Goal: Task Accomplishment & Management: Manage account settings

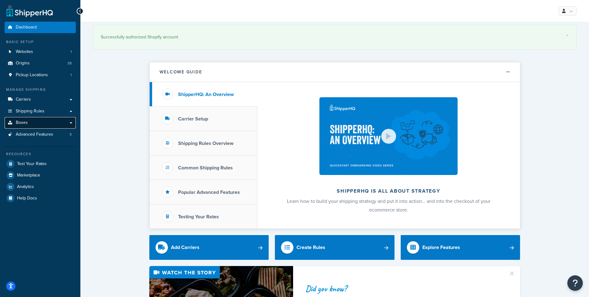
click at [30, 125] on link "Boxes" at bounding box center [40, 122] width 71 height 11
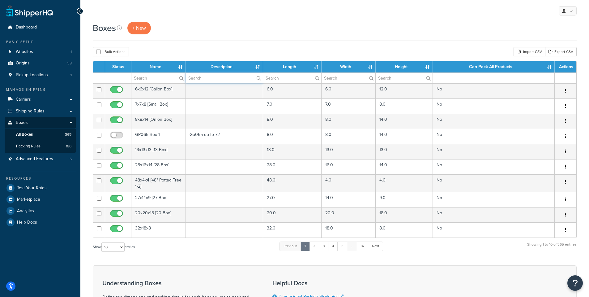
click at [199, 78] on input "text" at bounding box center [224, 78] width 77 height 11
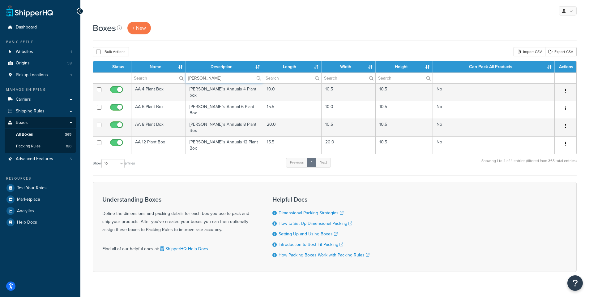
type input "Annie"
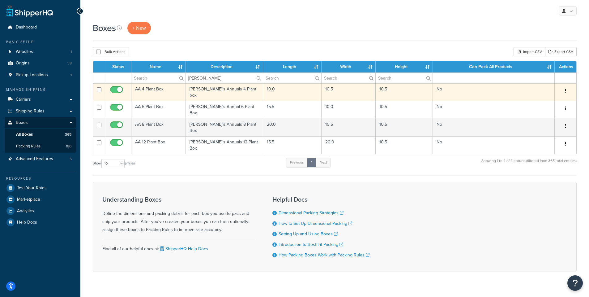
click at [156, 90] on td "AA 4 Plant Box" at bounding box center [158, 92] width 54 height 18
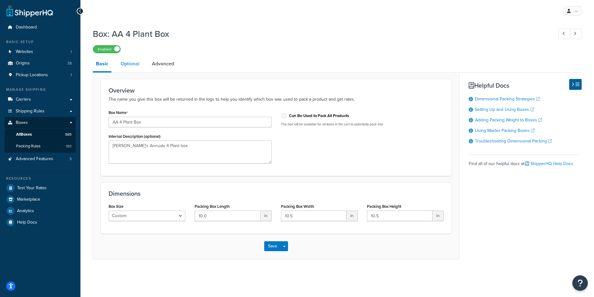
click at [129, 65] on link "Optional" at bounding box center [130, 63] width 25 height 15
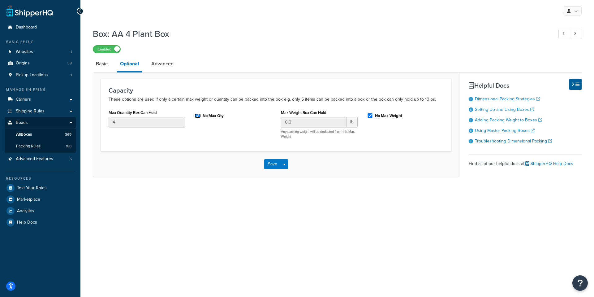
click at [196, 115] on input "No Max Qty" at bounding box center [198, 115] width 6 height 5
checkbox input "false"
click at [269, 163] on button "Save" at bounding box center [272, 164] width 17 height 10
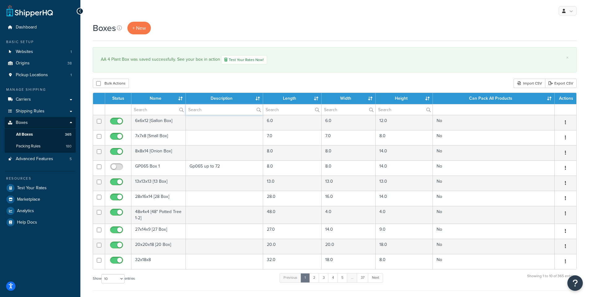
click at [219, 110] on input "text" at bounding box center [224, 109] width 77 height 11
type input "Annie"
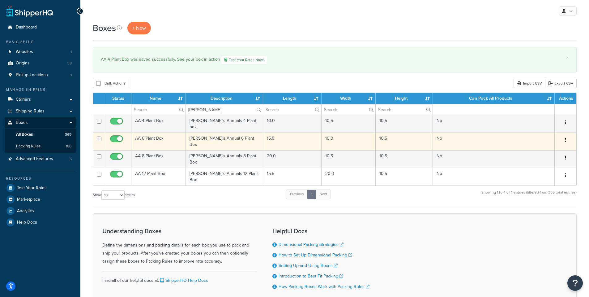
click at [148, 135] on td "AA 6 Plant Box" at bounding box center [158, 141] width 54 height 18
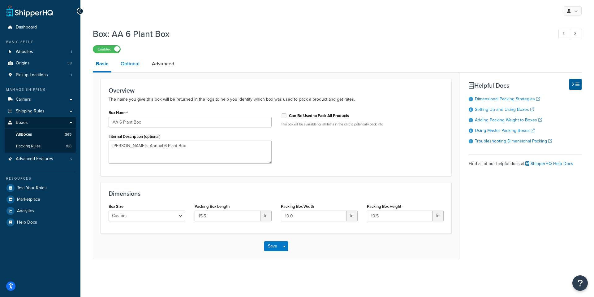
click at [134, 66] on link "Optional" at bounding box center [130, 63] width 25 height 15
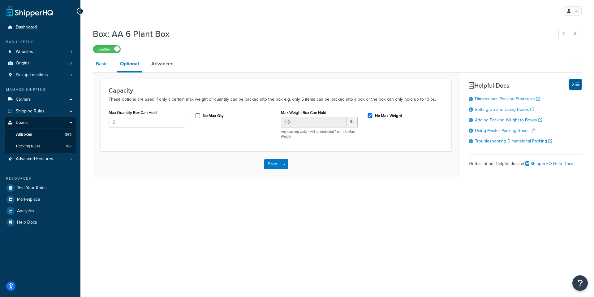
click at [98, 63] on link "Basic" at bounding box center [102, 63] width 18 height 15
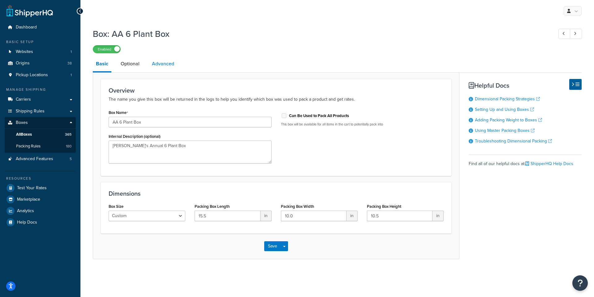
click at [159, 62] on link "Advanced" at bounding box center [163, 63] width 28 height 15
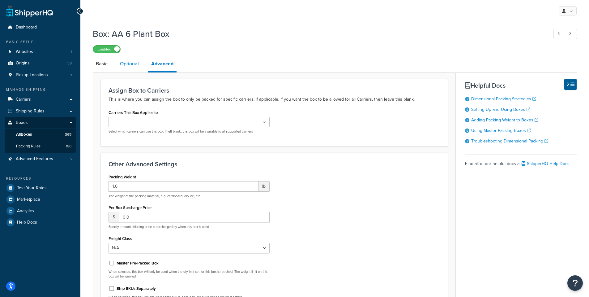
click at [128, 62] on link "Optional" at bounding box center [129, 63] width 25 height 15
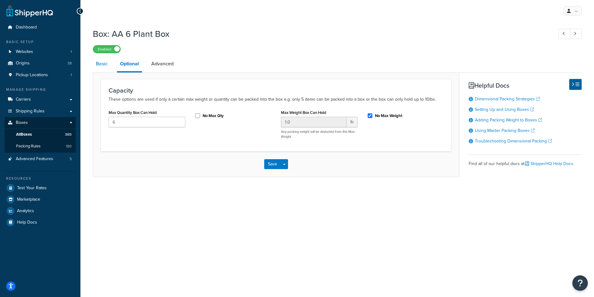
click at [102, 64] on link "Basic" at bounding box center [102, 63] width 18 height 15
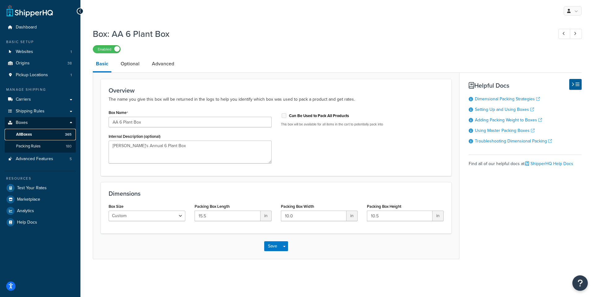
click at [23, 134] on span "All Boxes" at bounding box center [24, 134] width 16 height 5
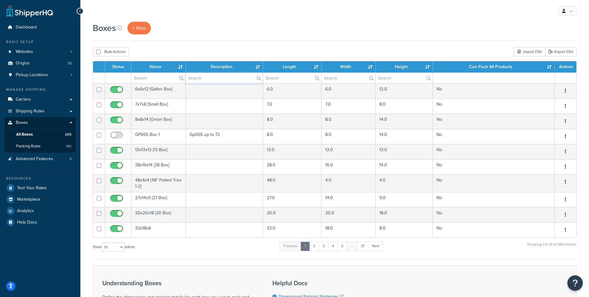
click at [207, 78] on input "text" at bounding box center [224, 78] width 77 height 11
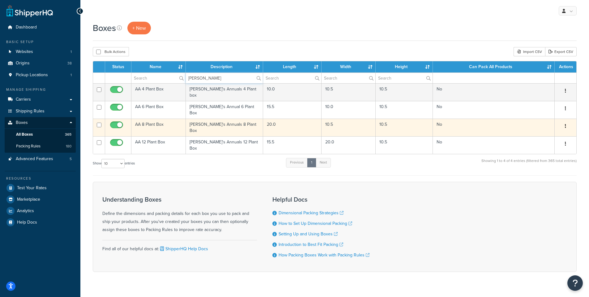
type input "[PERSON_NAME]"
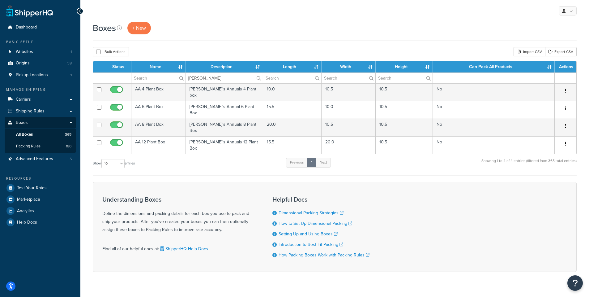
drag, startPoint x: 149, startPoint y: 119, endPoint x: 219, endPoint y: 35, distance: 109.5
click at [219, 35] on div "Boxes + New" at bounding box center [335, 31] width 484 height 19
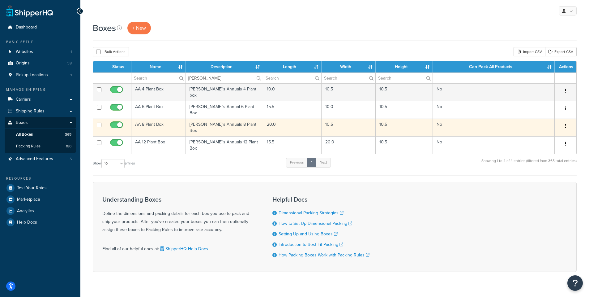
click at [567, 121] on button "button" at bounding box center [565, 126] width 9 height 10
click at [541, 131] on link "Edit" at bounding box center [545, 137] width 49 height 13
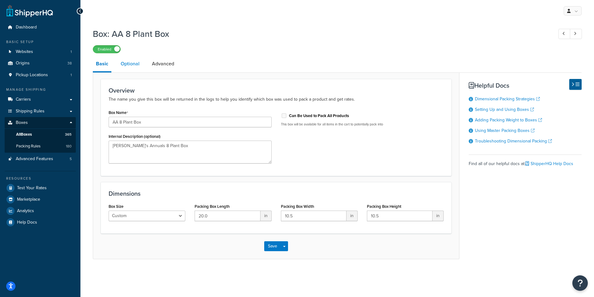
click at [130, 63] on link "Optional" at bounding box center [130, 63] width 25 height 15
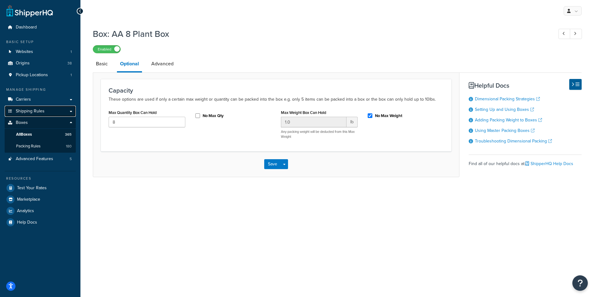
click at [22, 110] on span "Shipping Rules" at bounding box center [30, 111] width 29 height 5
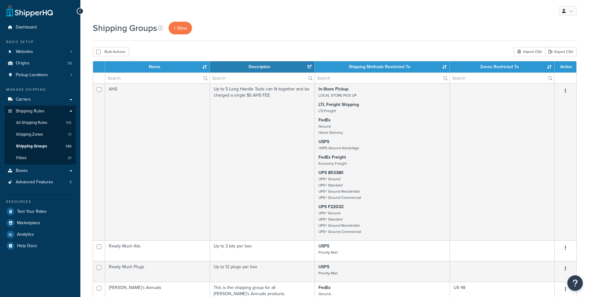
select select "15"
click at [30, 122] on span "All Shipping Rules" at bounding box center [31, 122] width 31 height 5
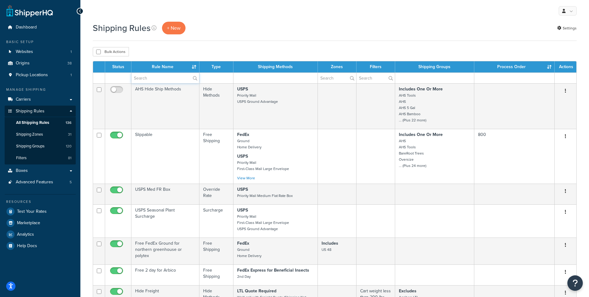
click at [161, 77] on input "text" at bounding box center [165, 78] width 68 height 11
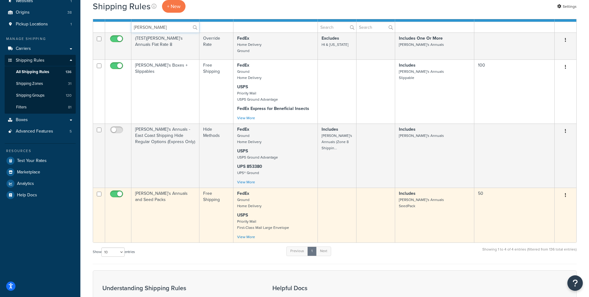
scroll to position [62, 0]
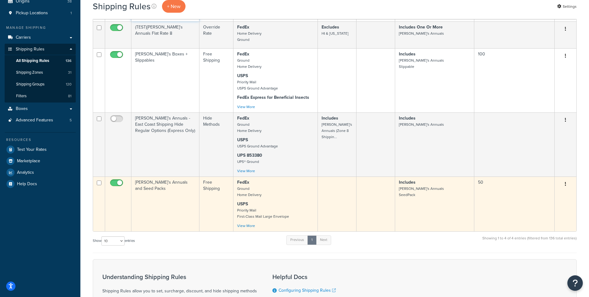
type input "Annie"
click at [152, 183] on td "Annie's Annuals and Seed Packs" at bounding box center [165, 203] width 68 height 55
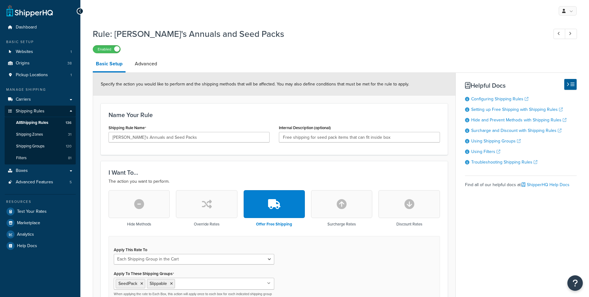
select select "SHIPPING_GROUP"
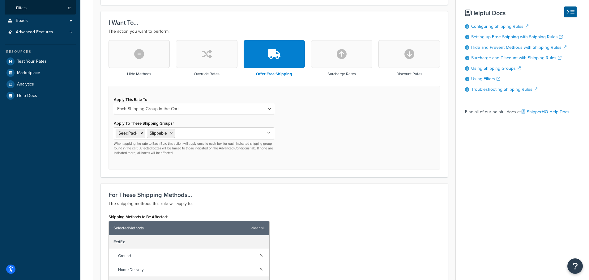
scroll to position [48, 0]
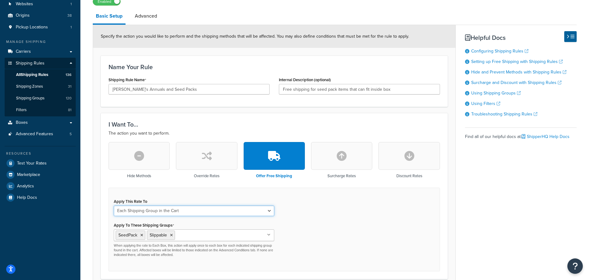
click at [195, 211] on select "Each Shipment in the Cart Each Origin in the Cart Each Shipping Group in the Ca…" at bounding box center [194, 211] width 160 height 11
drag, startPoint x: 335, startPoint y: 212, endPoint x: 322, endPoint y: 218, distance: 14.3
click at [335, 213] on div "Apply This Rate To Each Shipment in the Cart Each Origin in the Cart Each Shipp…" at bounding box center [275, 230] width 332 height 84
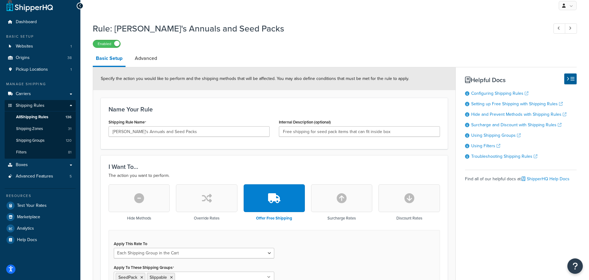
scroll to position [0, 0]
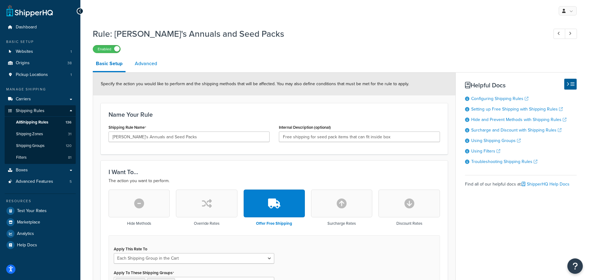
click at [147, 63] on link "Advanced" at bounding box center [146, 63] width 28 height 15
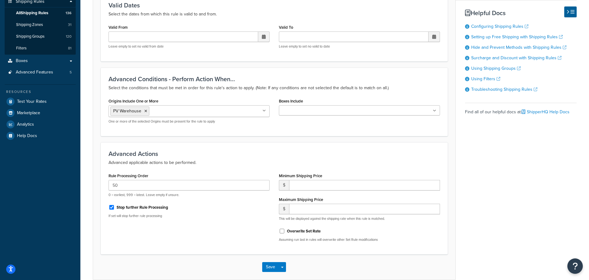
scroll to position [124, 0]
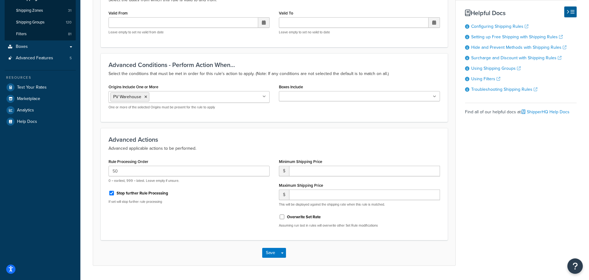
click at [328, 96] on input "Boxes Include" at bounding box center [308, 96] width 55 height 7
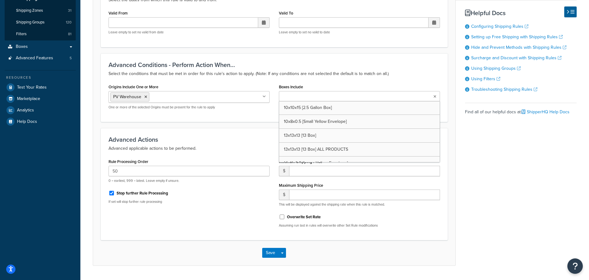
click at [486, 149] on div "Basic Setup Advanced Advanced filtering conditions that you see here can be mod…" at bounding box center [335, 100] width 484 height 334
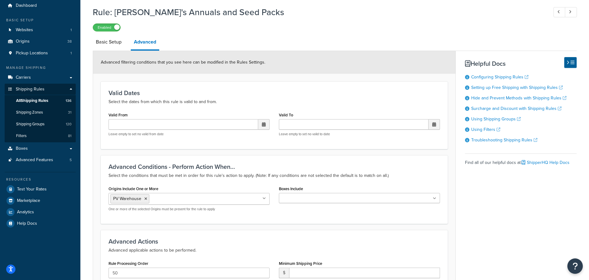
scroll to position [17, 0]
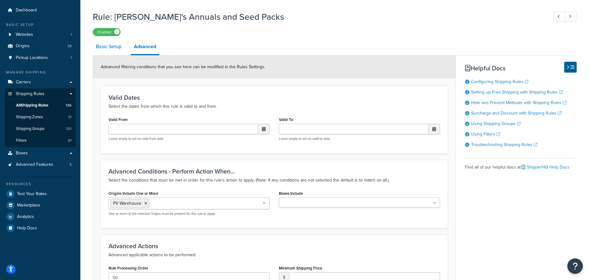
click at [106, 48] on link "Basic Setup" at bounding box center [109, 46] width 32 height 15
select select "SHIPPING_GROUP"
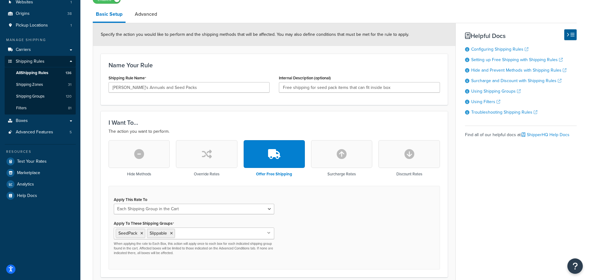
scroll to position [48, 0]
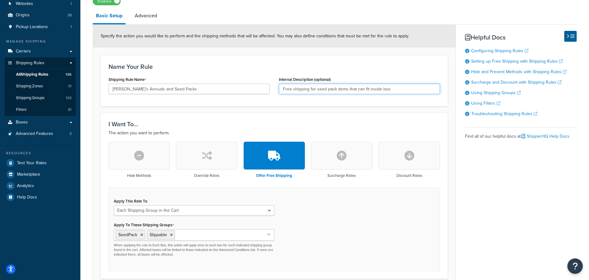
drag, startPoint x: 383, startPoint y: 89, endPoint x: 274, endPoint y: 87, distance: 109.2
click at [274, 87] on div "Internal Description (optional) Free shipping for seed pack items that can fit …" at bounding box center [359, 87] width 170 height 24
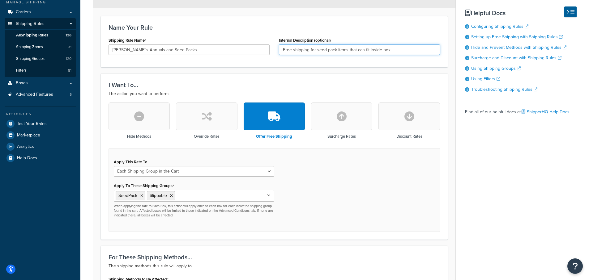
scroll to position [17, 0]
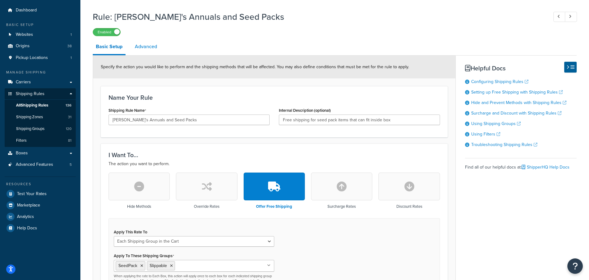
click at [143, 48] on link "Advanced" at bounding box center [146, 46] width 28 height 15
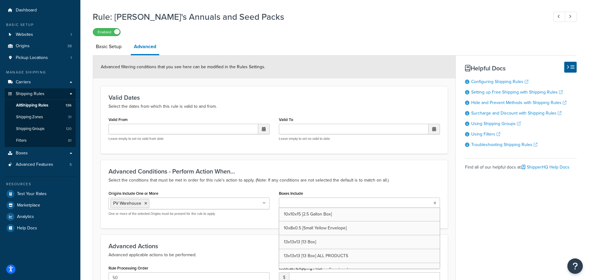
click at [293, 205] on input "Boxes Include" at bounding box center [308, 203] width 55 height 7
type input "AA"
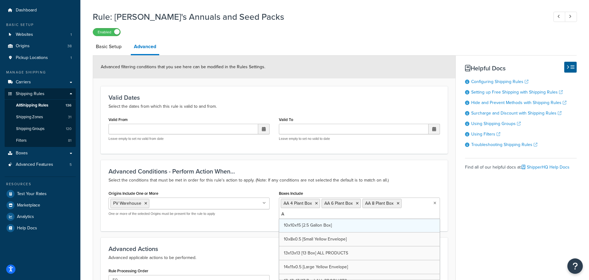
type input "AA"
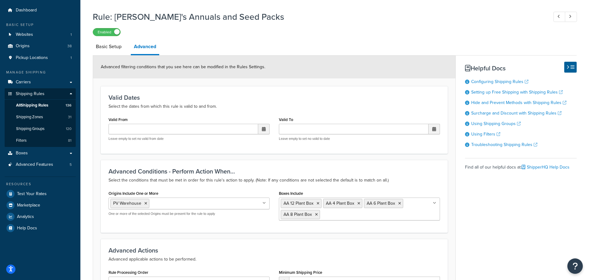
click at [423, 176] on div "Advanced Conditions - Perform Action When... Select the conditions that must be…" at bounding box center [275, 176] width 332 height 16
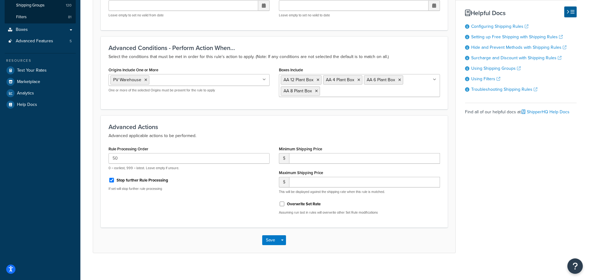
scroll to position [145, 0]
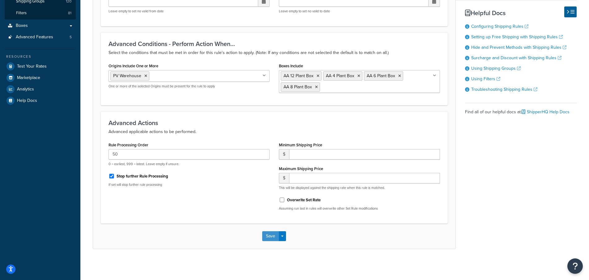
click at [270, 234] on button "Save" at bounding box center [270, 237] width 17 height 10
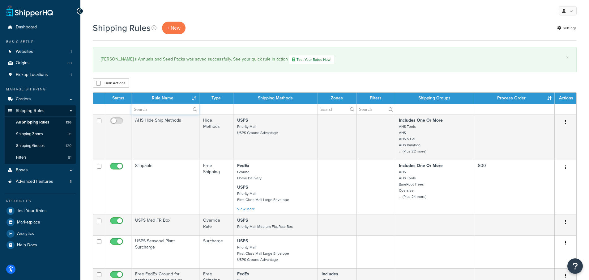
click at [153, 107] on input "text" at bounding box center [165, 109] width 68 height 11
type input "[PERSON_NAME]"
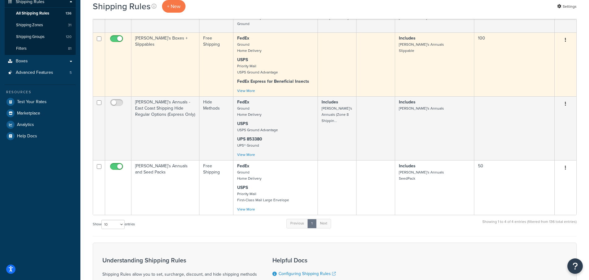
scroll to position [124, 0]
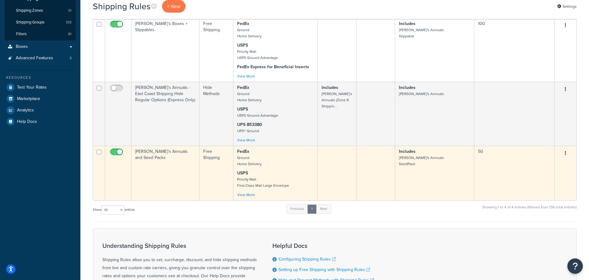
click at [160, 153] on td "[PERSON_NAME]'s Annuals and Seed Packs" at bounding box center [165, 173] width 68 height 55
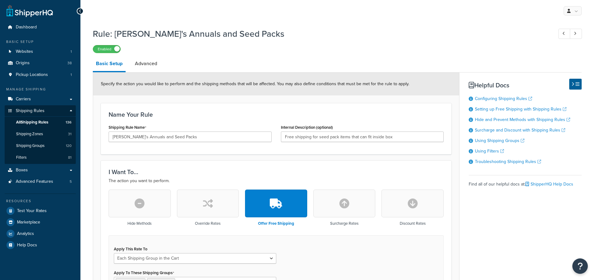
select select "SHIPPING_GROUP"
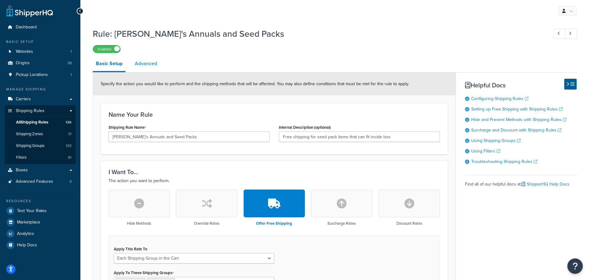
click at [138, 66] on link "Advanced" at bounding box center [146, 63] width 28 height 15
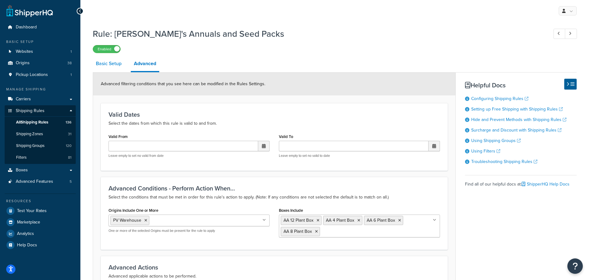
click at [101, 66] on link "Basic Setup" at bounding box center [109, 63] width 32 height 15
select select "SHIPPING_GROUP"
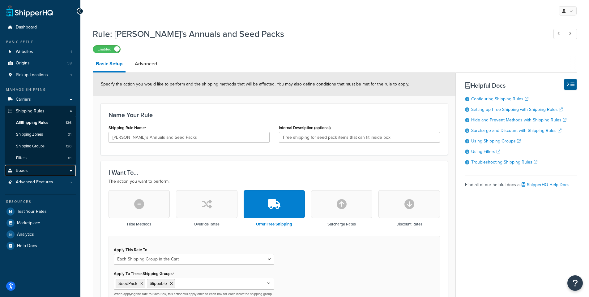
click at [21, 168] on span "Boxes" at bounding box center [22, 170] width 12 height 5
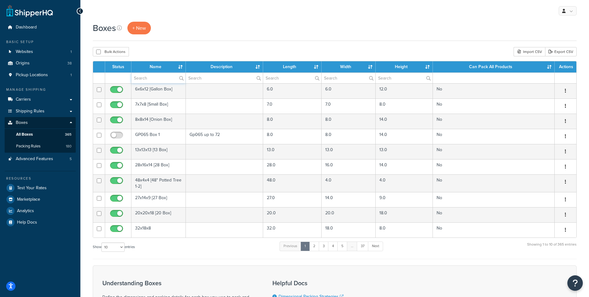
click at [156, 76] on input "text" at bounding box center [158, 78] width 54 height 11
type input "AA"
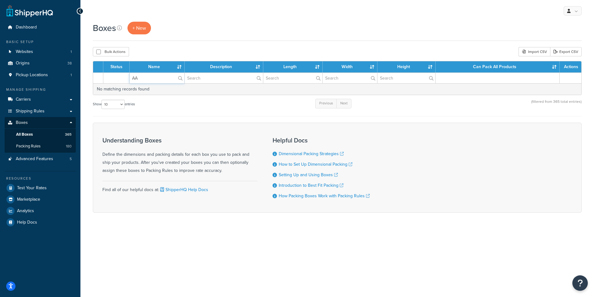
drag, startPoint x: 142, startPoint y: 80, endPoint x: 109, endPoint y: 73, distance: 34.5
click at [109, 73] on tr "AA" at bounding box center [337, 77] width 488 height 11
click at [205, 79] on input "text" at bounding box center [224, 78] width 79 height 11
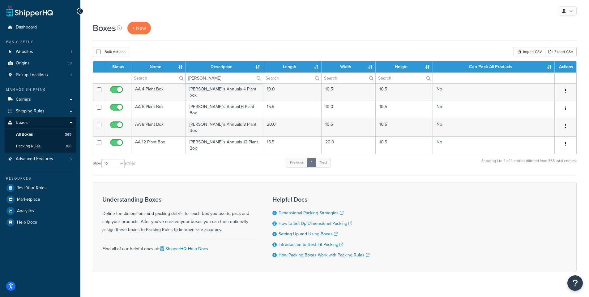
type input "[PERSON_NAME]"
click at [226, 46] on div "Boxes + New Bulk Actions Duplicate [GEOGRAPHIC_DATA] Import CSV Export CSV Cont…" at bounding box center [334, 158] width 509 height 272
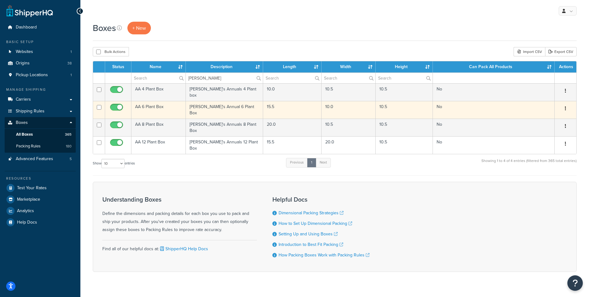
click at [149, 105] on td "AA 6 Plant Box" at bounding box center [158, 110] width 54 height 18
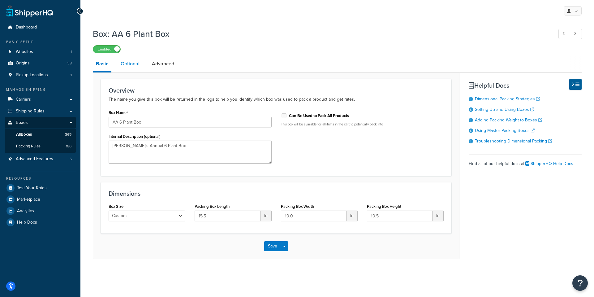
click at [132, 64] on link "Optional" at bounding box center [130, 63] width 25 height 15
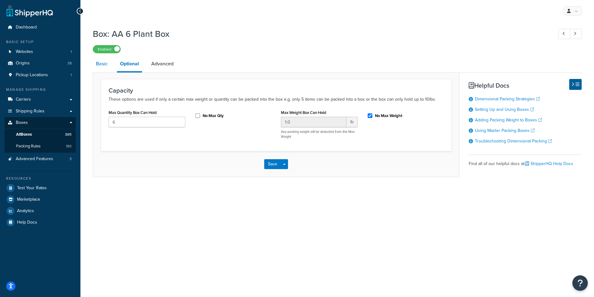
click at [103, 64] on link "Basic" at bounding box center [102, 63] width 18 height 15
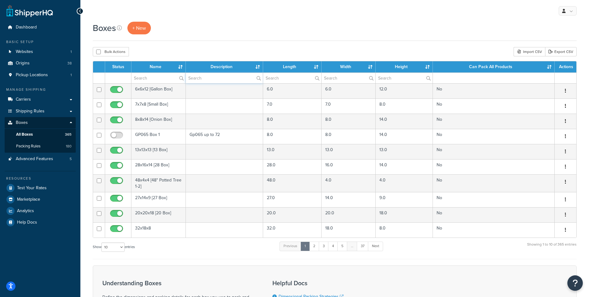
click at [201, 76] on input "text" at bounding box center [224, 78] width 77 height 11
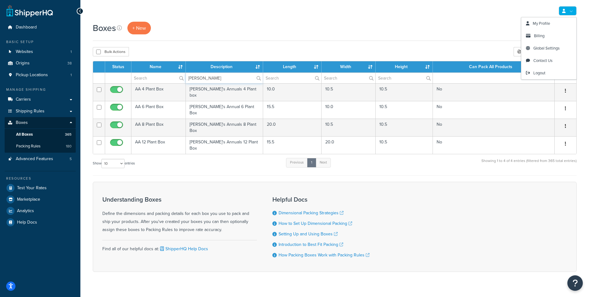
type input "[PERSON_NAME]"
click at [575, 11] on link at bounding box center [568, 10] width 18 height 9
click at [451, 37] on div "Boxes + New" at bounding box center [335, 31] width 484 height 19
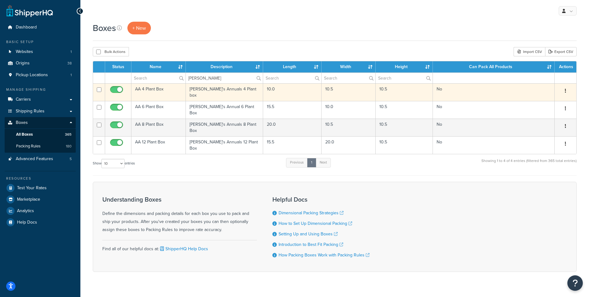
click at [566, 88] on button "button" at bounding box center [565, 91] width 9 height 10
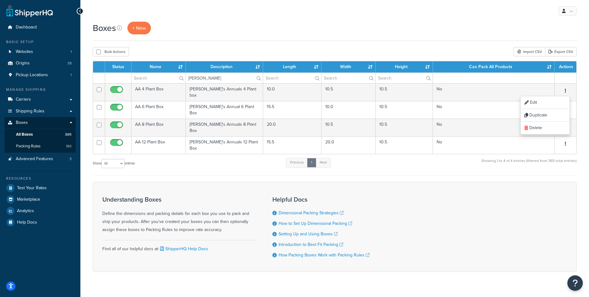
click at [324, 24] on div "Boxes + New" at bounding box center [335, 28] width 484 height 13
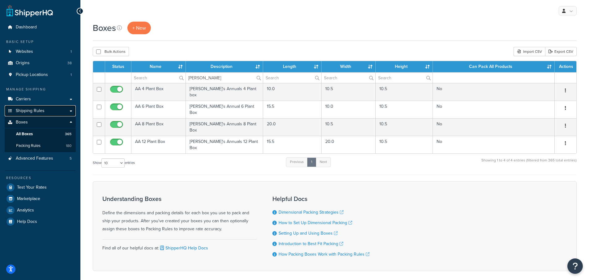
click at [38, 113] on span "Shipping Rules" at bounding box center [30, 111] width 29 height 5
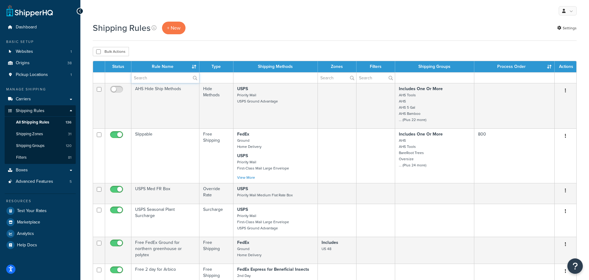
drag, startPoint x: 150, startPoint y: 80, endPoint x: 152, endPoint y: 75, distance: 5.6
click at [150, 78] on input "text" at bounding box center [165, 78] width 68 height 11
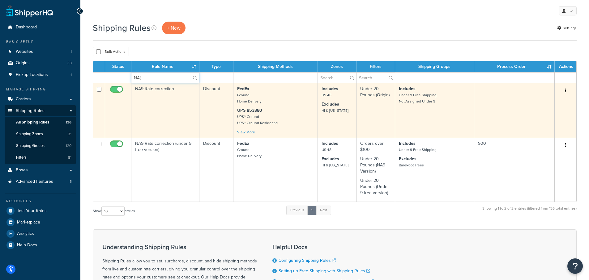
type input "NA("
click at [148, 89] on td "NA9 Rate correction" at bounding box center [165, 110] width 68 height 55
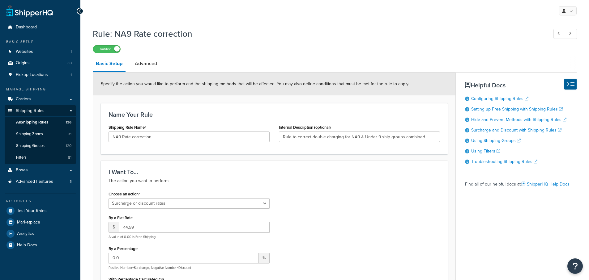
select select "SURCHARGE"
select select "SHIPPING_GROUP"
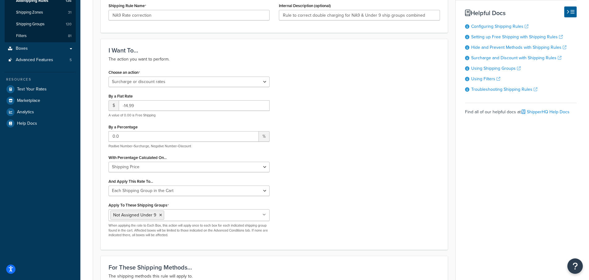
scroll to position [124, 0]
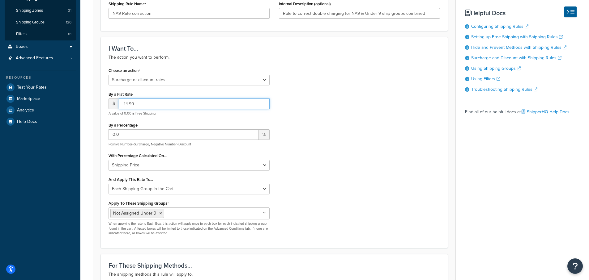
drag, startPoint x: 148, startPoint y: 103, endPoint x: 122, endPoint y: 103, distance: 26.3
click at [122, 102] on input "-14.99" at bounding box center [194, 104] width 151 height 11
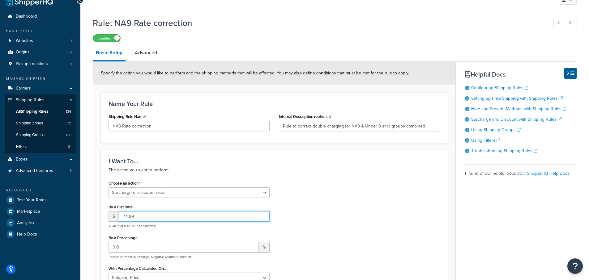
scroll to position [0, 0]
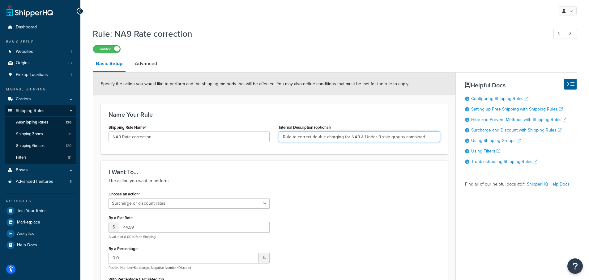
drag, startPoint x: 428, startPoint y: 138, endPoint x: 267, endPoint y: 130, distance: 160.7
click at [267, 130] on div "Shipping Rule Name NA9 Rate correction Internal Description (optional) Rule to …" at bounding box center [274, 135] width 341 height 24
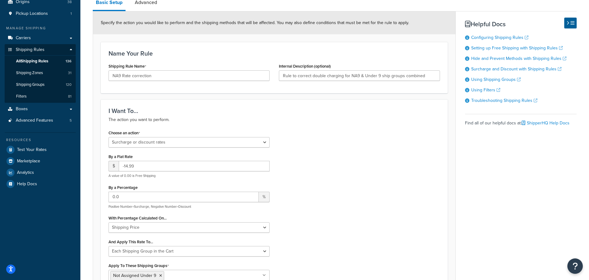
scroll to position [62, 0]
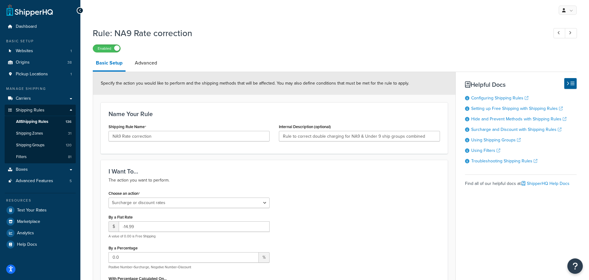
scroll to position [0, 0]
click at [28, 121] on span "All Shipping Rules" at bounding box center [32, 122] width 32 height 5
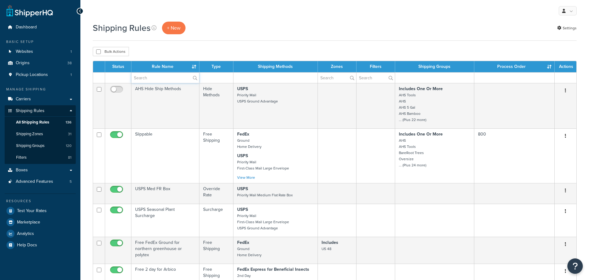
click at [158, 79] on input "text" at bounding box center [165, 78] width 68 height 11
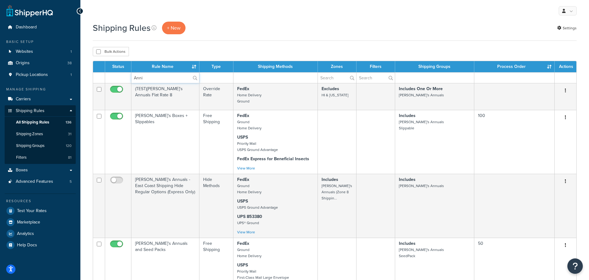
type input "[PERSON_NAME]"
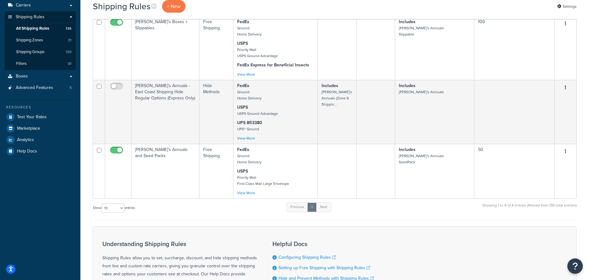
scroll to position [124, 0]
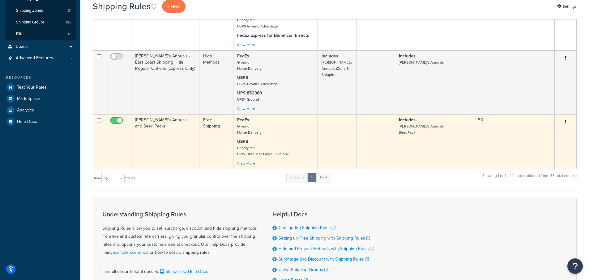
click at [160, 122] on td "[PERSON_NAME]'s Annuals and Seed Packs" at bounding box center [165, 141] width 68 height 55
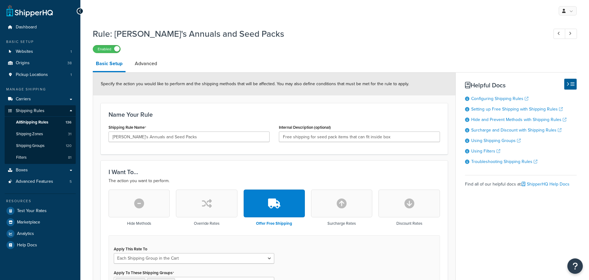
select select "SHIPPING_GROUP"
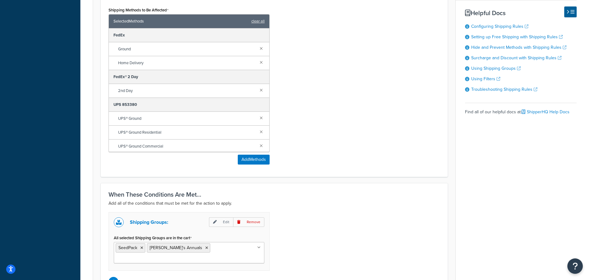
scroll to position [419, 0]
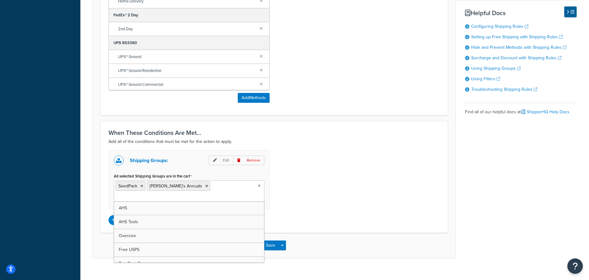
click at [170, 194] on input "All selected Shipping Groups are in the cart" at bounding box center [143, 197] width 55 height 7
click at [355, 182] on div "Shipping Groups: Edit Remove All selected Shipping Groups are in the cart SeedP…" at bounding box center [274, 188] width 341 height 75
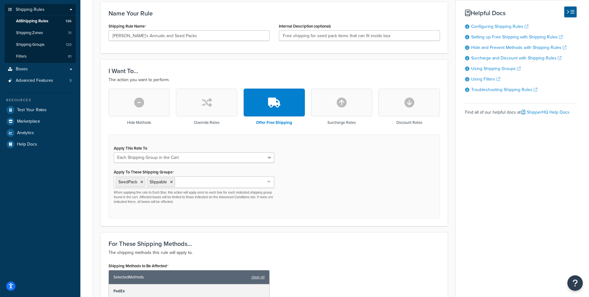
scroll to position [124, 0]
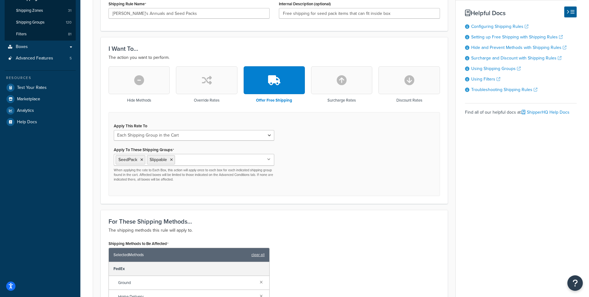
drag, startPoint x: 558, startPoint y: 212, endPoint x: 565, endPoint y: 210, distance: 6.6
click at [561, 211] on div "Basic Setup Advanced Specify the action you would like to perform and the shipp…" at bounding box center [335, 243] width 484 height 621
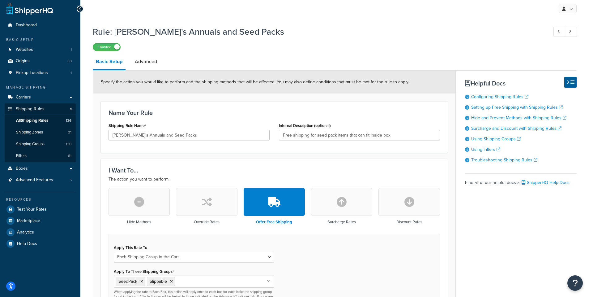
scroll to position [1, 0]
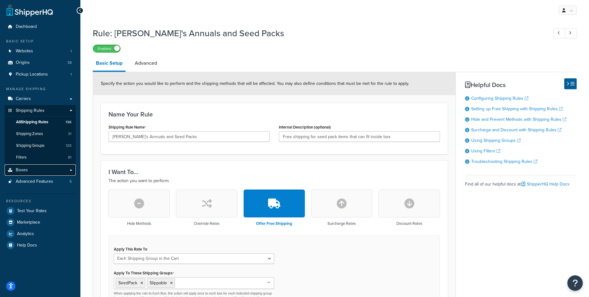
click at [23, 170] on span "Boxes" at bounding box center [22, 169] width 12 height 5
click at [24, 172] on span "Boxes" at bounding box center [22, 169] width 12 height 5
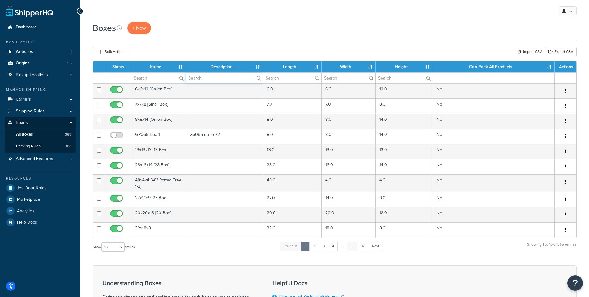
click at [197, 78] on input "text" at bounding box center [224, 78] width 77 height 11
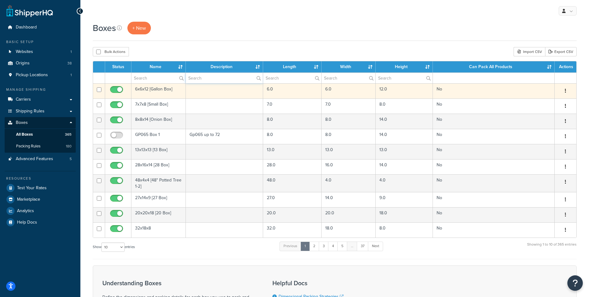
type input "[PERSON_NAME]"
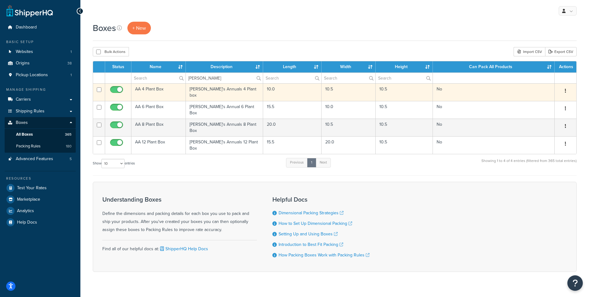
click at [152, 88] on td "AA 4 Plant Box" at bounding box center [158, 92] width 54 height 18
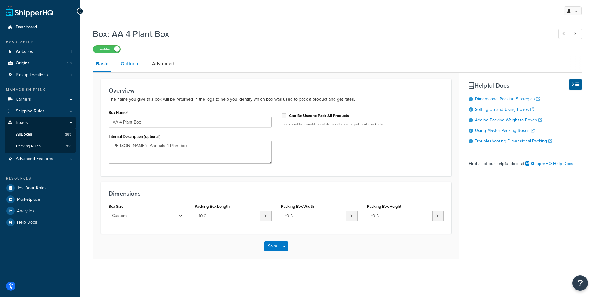
click at [124, 65] on link "Optional" at bounding box center [130, 63] width 25 height 15
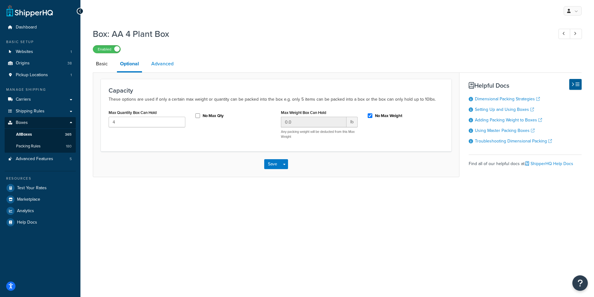
click at [168, 64] on link "Advanced" at bounding box center [162, 63] width 28 height 15
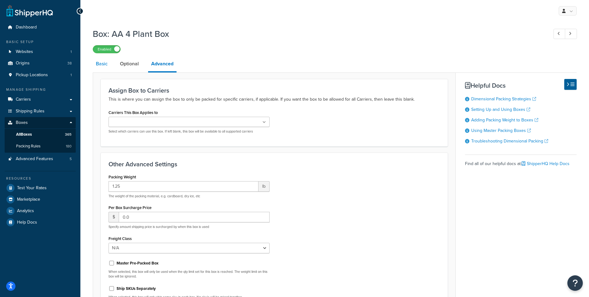
click at [102, 65] on link "Basic" at bounding box center [102, 63] width 18 height 15
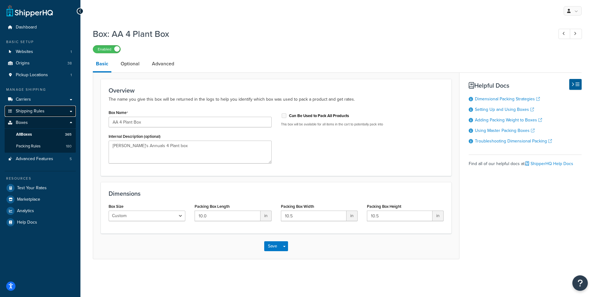
click at [34, 111] on span "Shipping Rules" at bounding box center [30, 111] width 29 height 5
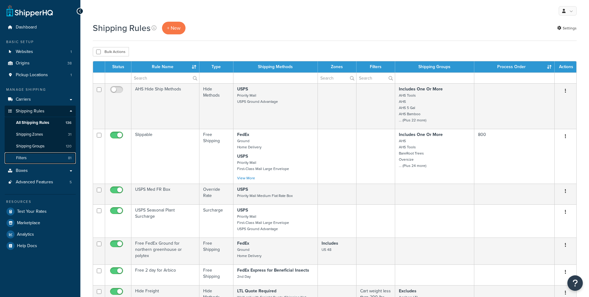
click at [19, 158] on span "Filters" at bounding box center [21, 157] width 11 height 5
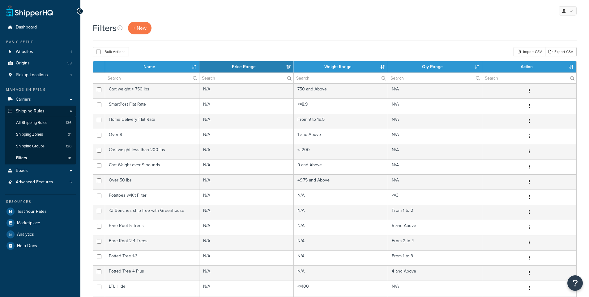
select select "15"
click at [132, 79] on input "text" at bounding box center [152, 78] width 94 height 11
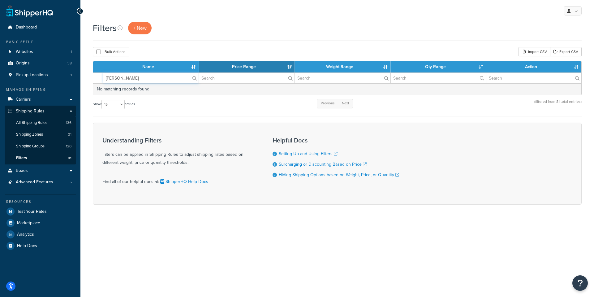
click at [138, 78] on input "[PERSON_NAME]" at bounding box center [150, 78] width 95 height 11
click at [196, 77] on label "[PERSON_NAME]" at bounding box center [150, 78] width 95 height 11
click at [196, 77] on input "[PERSON_NAME]" at bounding box center [150, 78] width 95 height 11
click at [195, 76] on label "[PERSON_NAME]" at bounding box center [150, 78] width 95 height 11
click at [195, 76] on input "[PERSON_NAME]" at bounding box center [150, 78] width 95 height 11
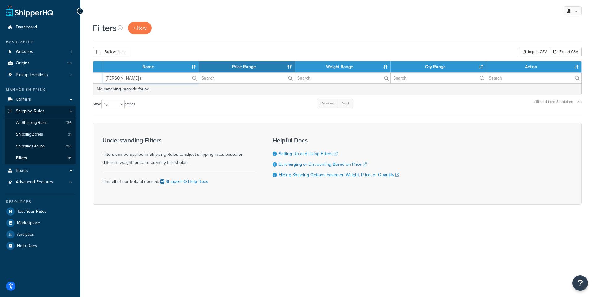
type input "[PERSON_NAME]'s"
click at [26, 157] on span "Filters" at bounding box center [21, 157] width 11 height 5
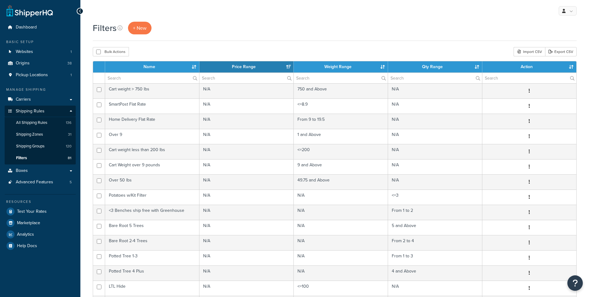
select select "15"
click at [119, 80] on input "text" at bounding box center [152, 78] width 94 height 11
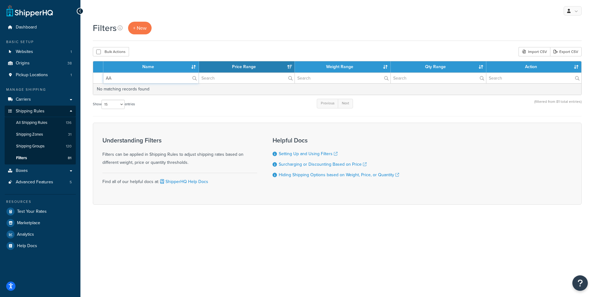
type input "A"
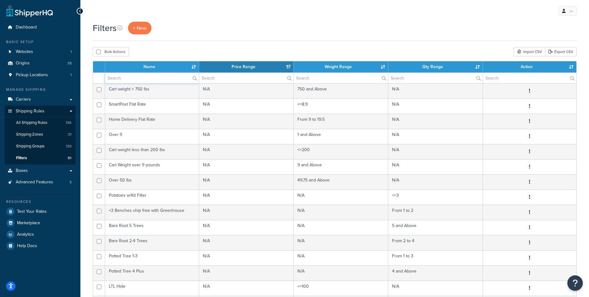
click at [122, 78] on input "text" at bounding box center [152, 78] width 94 height 11
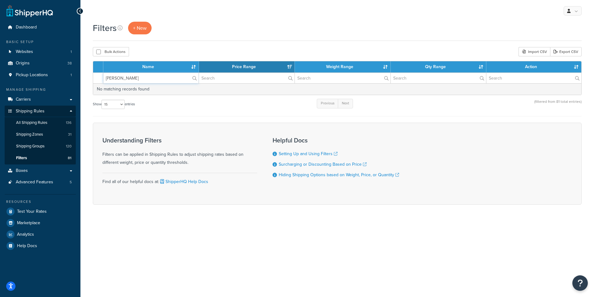
type input "Annie"
click at [23, 158] on span "Filters" at bounding box center [21, 157] width 11 height 5
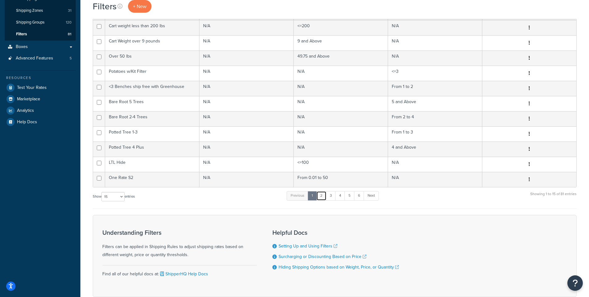
click at [323, 195] on link "2" at bounding box center [321, 195] width 10 height 9
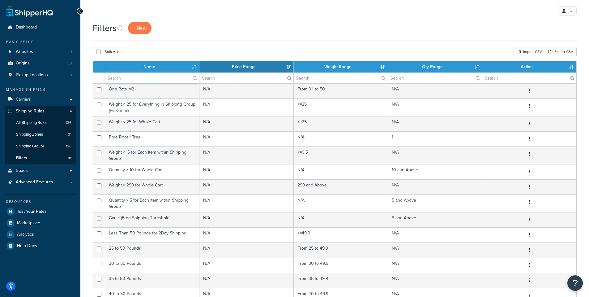
click at [125, 78] on input "text" at bounding box center [152, 78] width 94 height 11
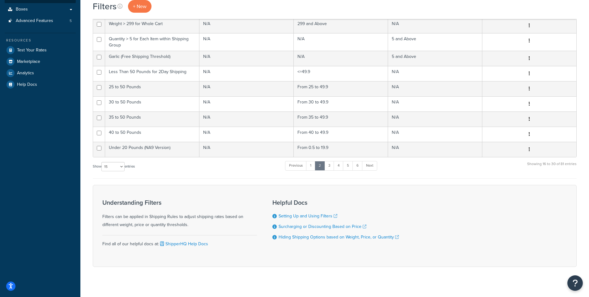
scroll to position [168, 0]
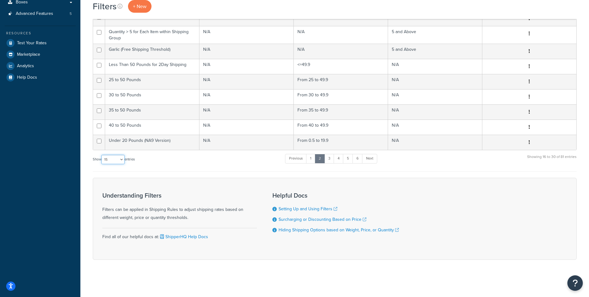
click at [114, 160] on select "10 15 25 50 100" at bounding box center [112, 159] width 23 height 9
click at [102, 164] on select "10 15 25 50 100" at bounding box center [112, 159] width 23 height 9
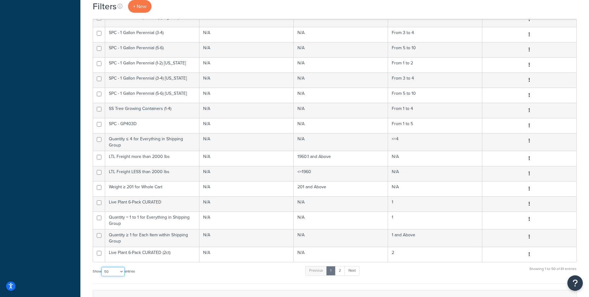
scroll to position [663, 0]
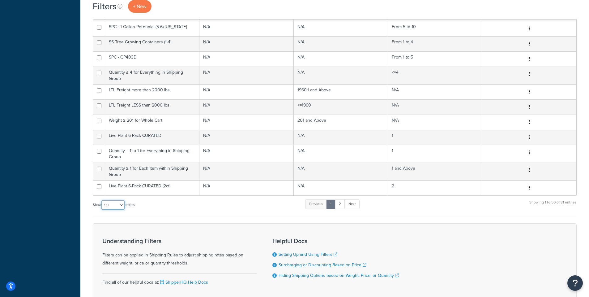
click at [113, 203] on select "10 15 25 50 100" at bounding box center [112, 204] width 23 height 9
select select "100"
click at [102, 209] on select "10 15 25 50 100" at bounding box center [112, 204] width 23 height 9
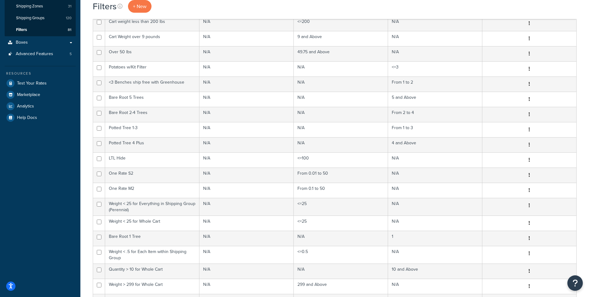
scroll to position [0, 0]
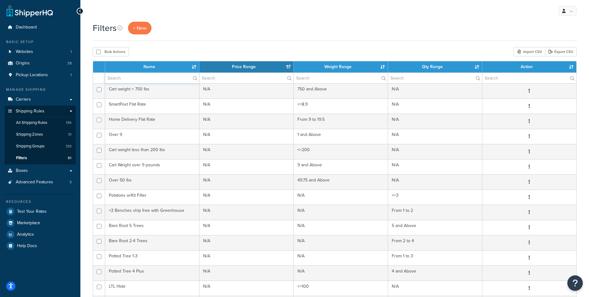
click at [129, 79] on input "text" at bounding box center [152, 78] width 94 height 11
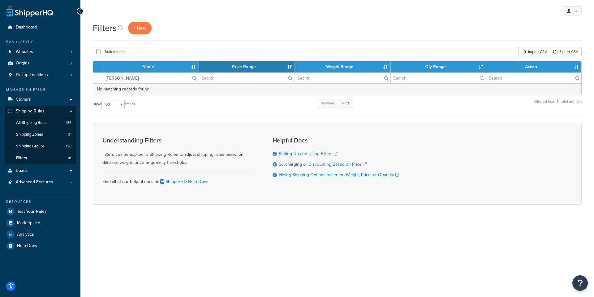
click at [183, 100] on div "Show 10 15 25 50 100 entries Previous Next (filtered from 81 total entries)" at bounding box center [337, 107] width 489 height 18
click at [125, 78] on input "[PERSON_NAME]" at bounding box center [150, 78] width 95 height 11
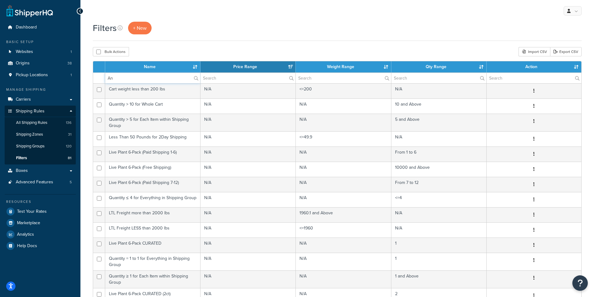
type input "A"
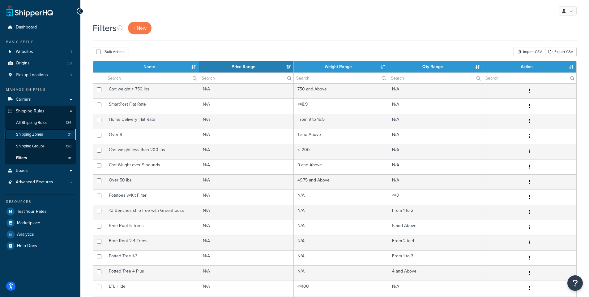
click at [31, 135] on span "Shipping Zones" at bounding box center [29, 134] width 27 height 5
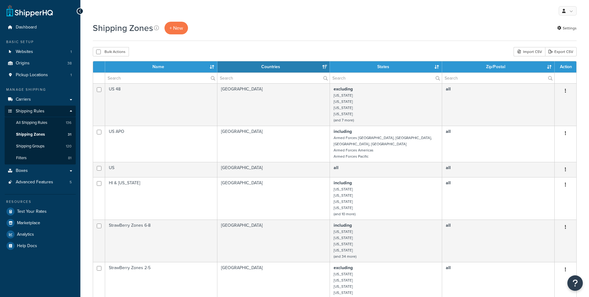
select select "15"
click at [136, 79] on input "text" at bounding box center [161, 78] width 112 height 11
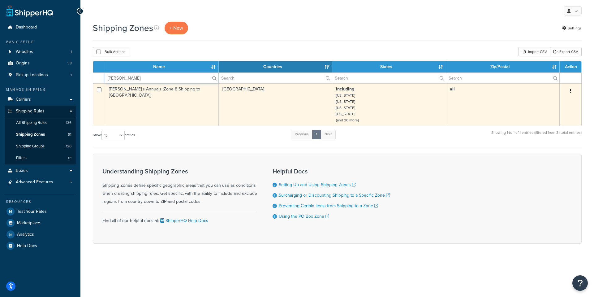
type input "[PERSON_NAME]"
click at [139, 88] on td "[PERSON_NAME]'s Annuals (Zone 8 Shipping to [GEOGRAPHIC_DATA])" at bounding box center [161, 104] width 113 height 42
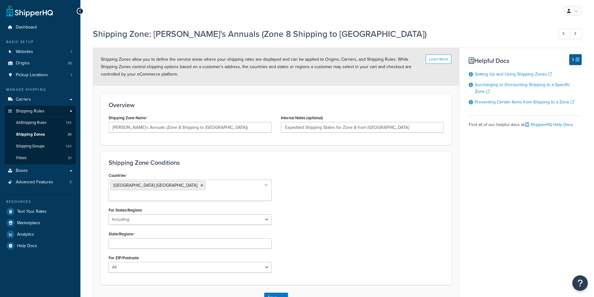
select select "including"
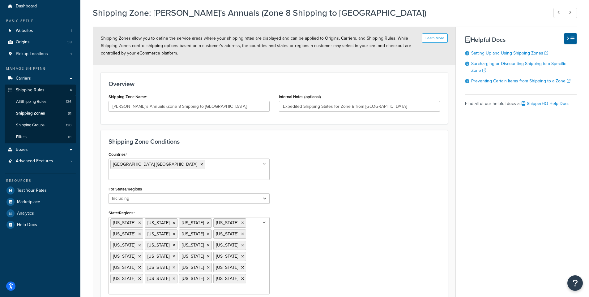
scroll to position [31, 0]
